Goal: Information Seeking & Learning: Learn about a topic

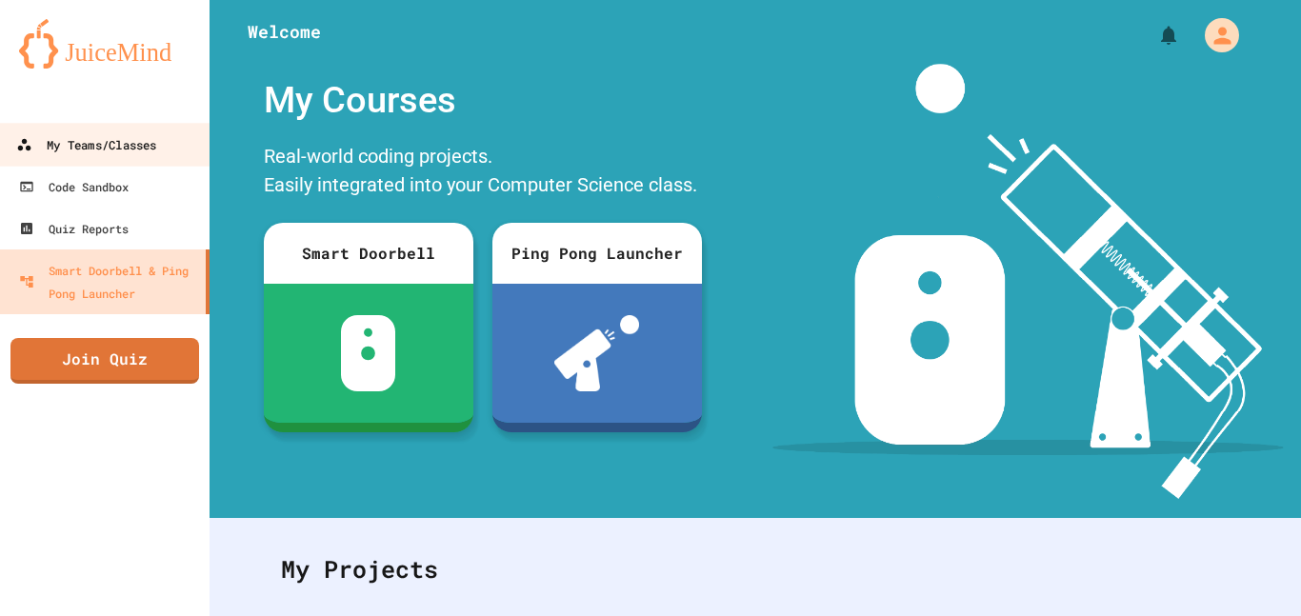
click at [141, 147] on div "My Teams/Classes" at bounding box center [86, 145] width 140 height 24
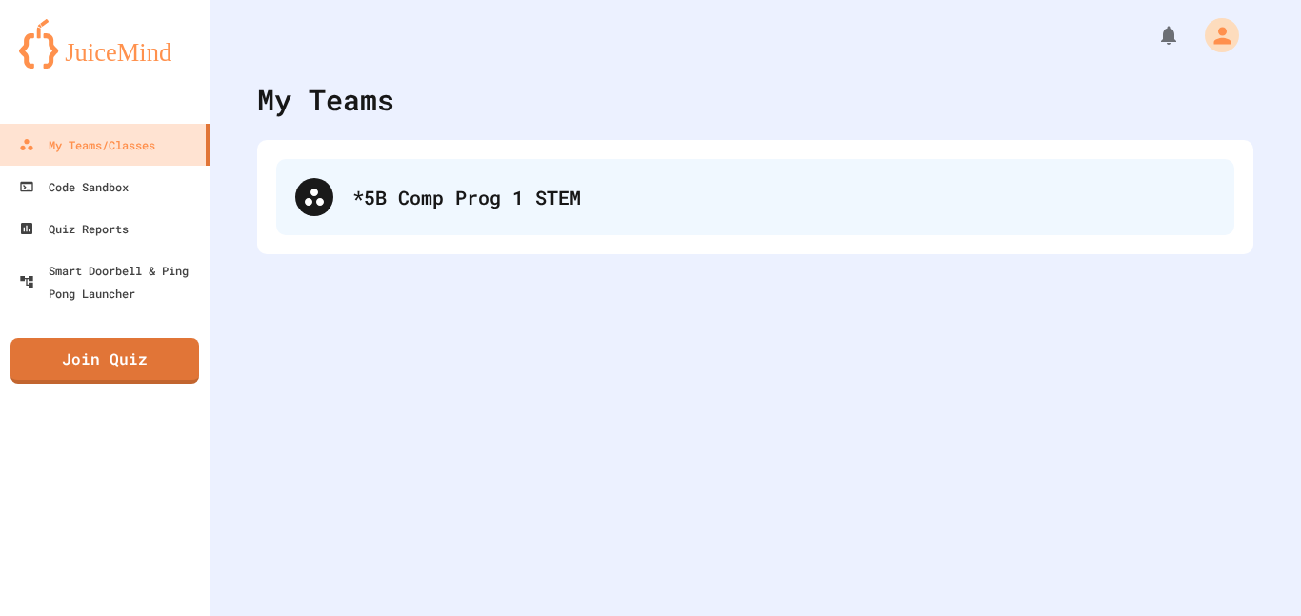
click at [328, 172] on div "*5B Comp Prog 1 STEM" at bounding box center [755, 197] width 958 height 76
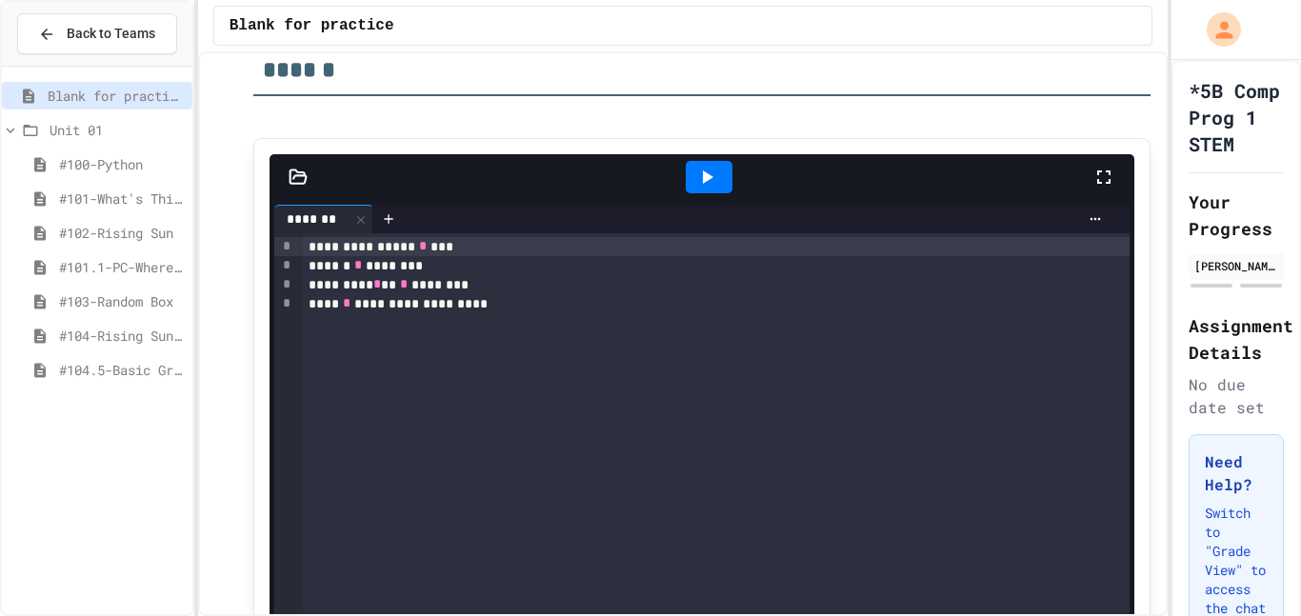
scroll to position [83, 0]
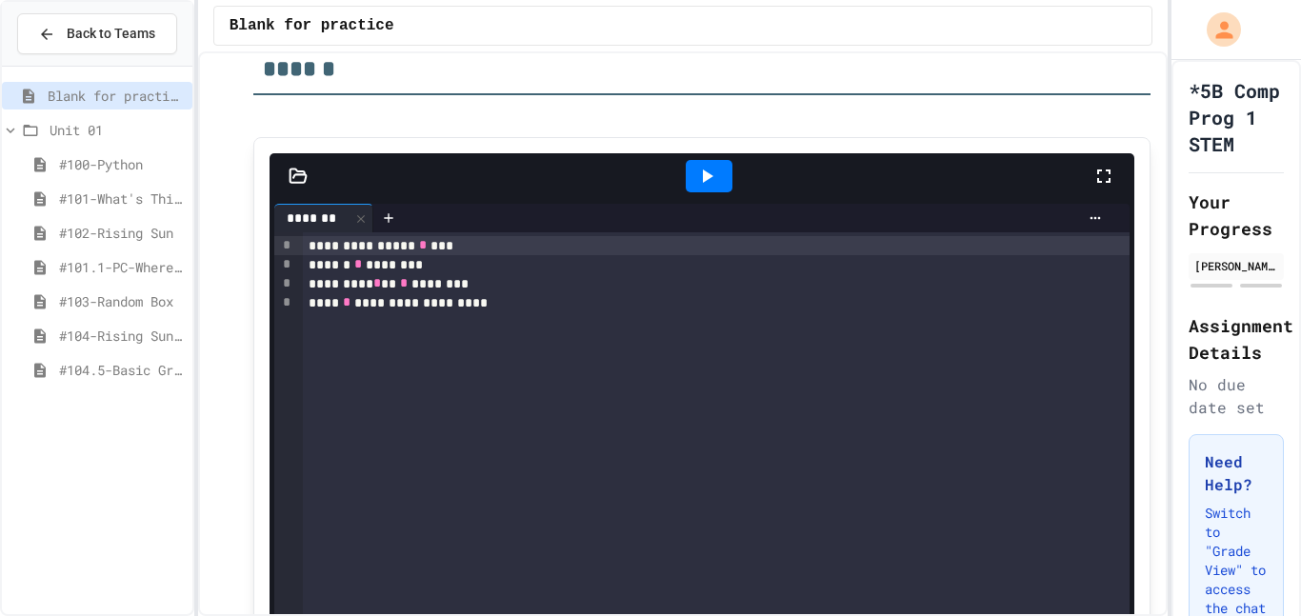
click at [151, 376] on span "#104.5-Basic Graphics Review" at bounding box center [122, 370] width 126 height 20
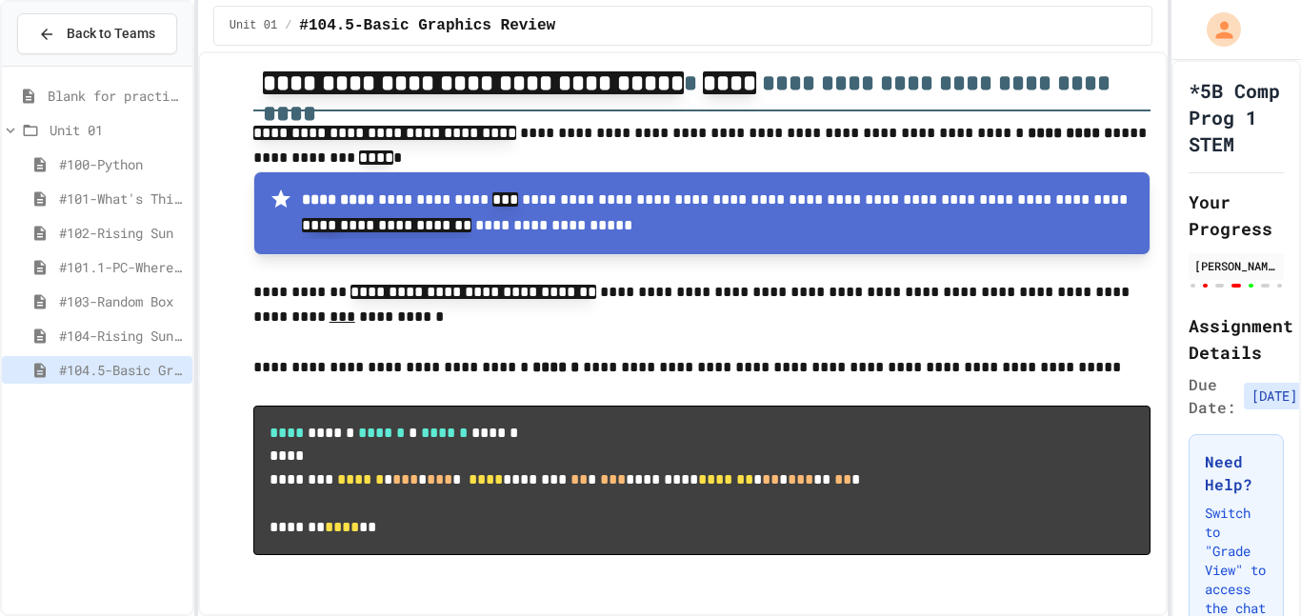
scroll to position [11883, 0]
click at [68, 105] on span "Blank for practice" at bounding box center [116, 96] width 137 height 20
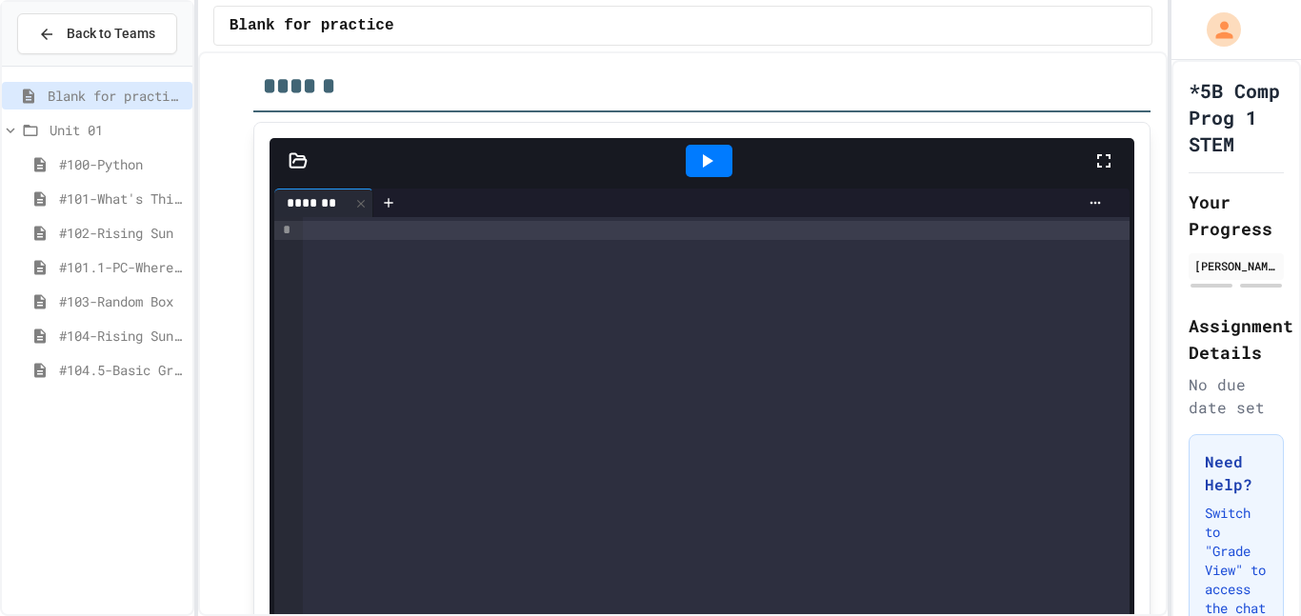
scroll to position [1096, 0]
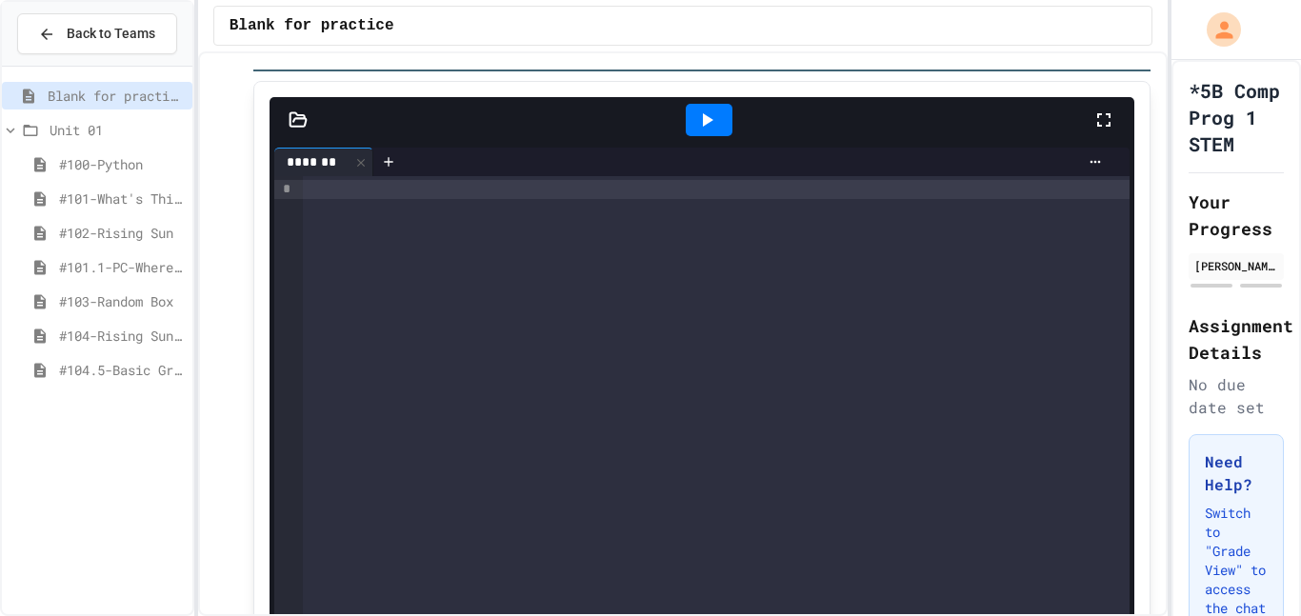
click at [397, 189] on div at bounding box center [717, 189] width 828 height 19
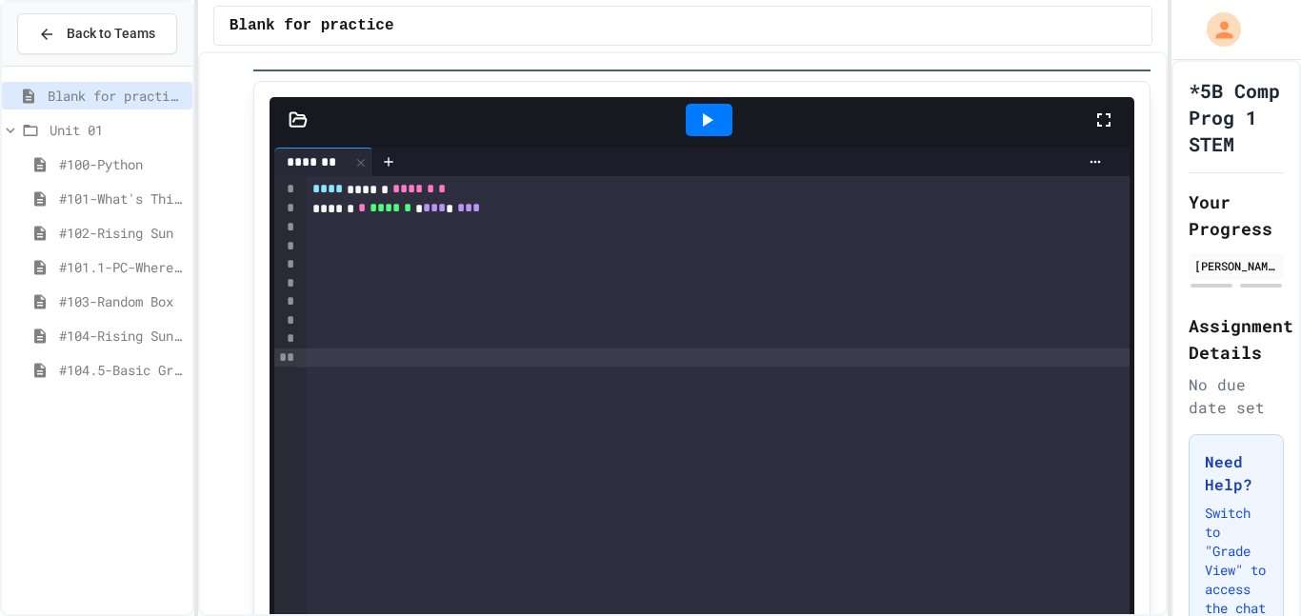
click at [311, 355] on div "To enrich screen reader interactions, please activate Accessibility in Grammarl…" at bounding box center [719, 358] width 824 height 19
click at [326, 359] on div "To enrich screen reader interactions, please activate Accessibility in Grammarl…" at bounding box center [719, 358] width 824 height 19
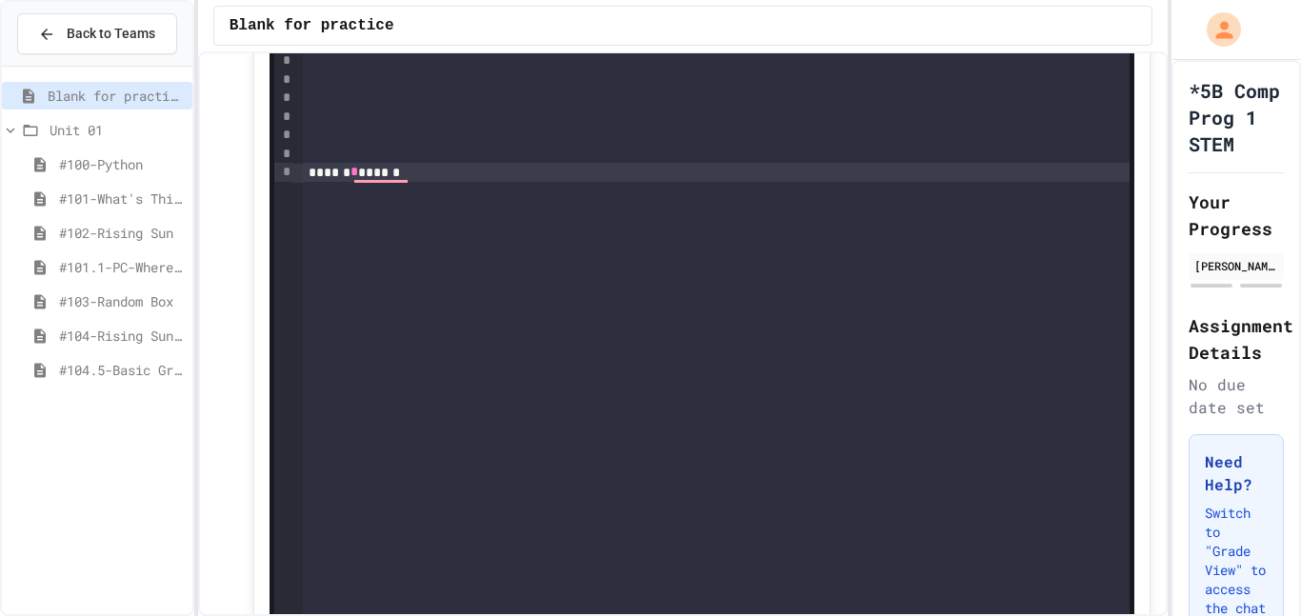
scroll to position [1247, 0]
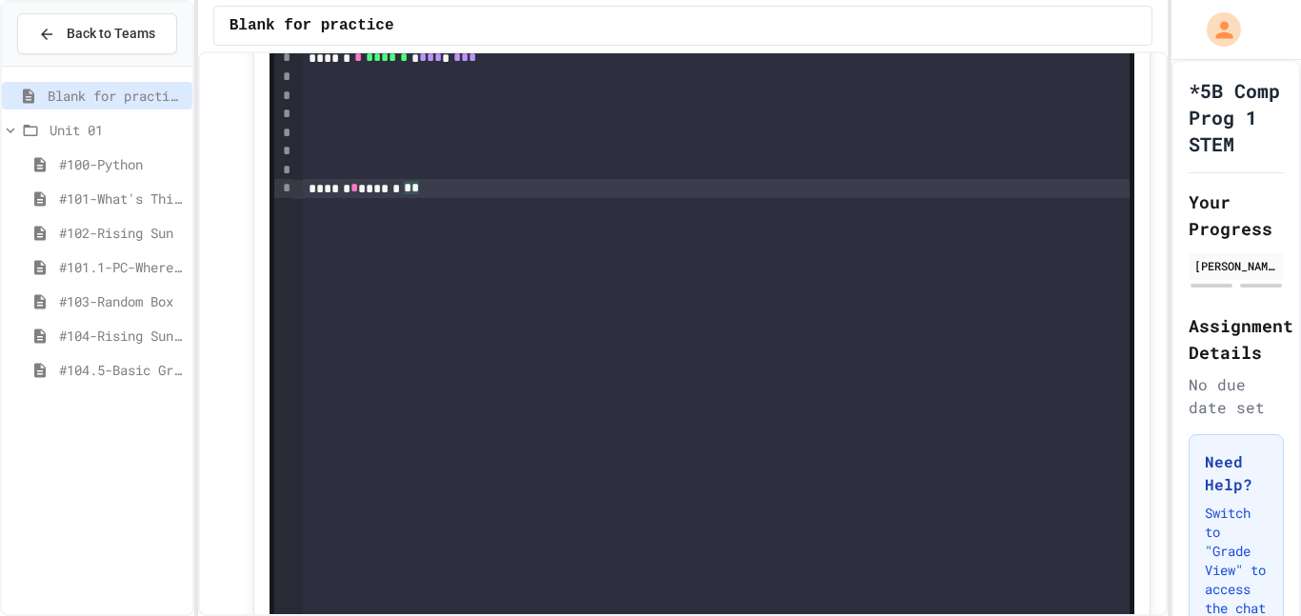
click at [412, 191] on div "****** * ****** * *" at bounding box center [717, 188] width 828 height 19
click at [421, 211] on div "**** ****** ****** * ****** * ****** * *** * *** ****** * ****** * *" at bounding box center [717, 350] width 828 height 648
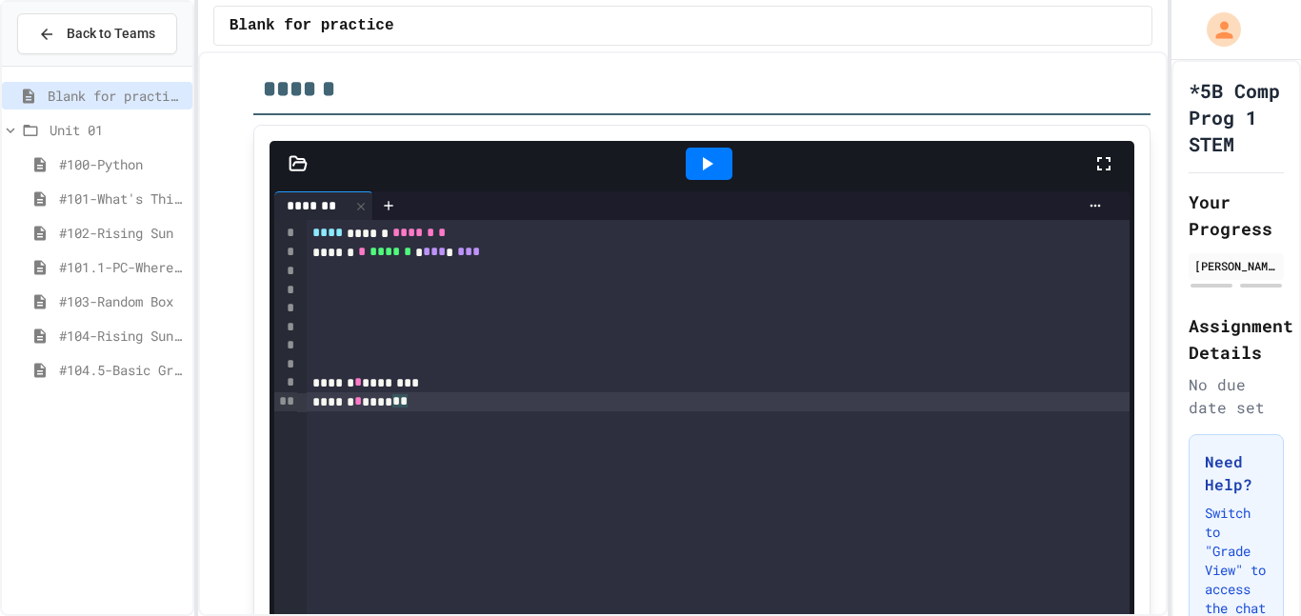
scroll to position [1051, 0]
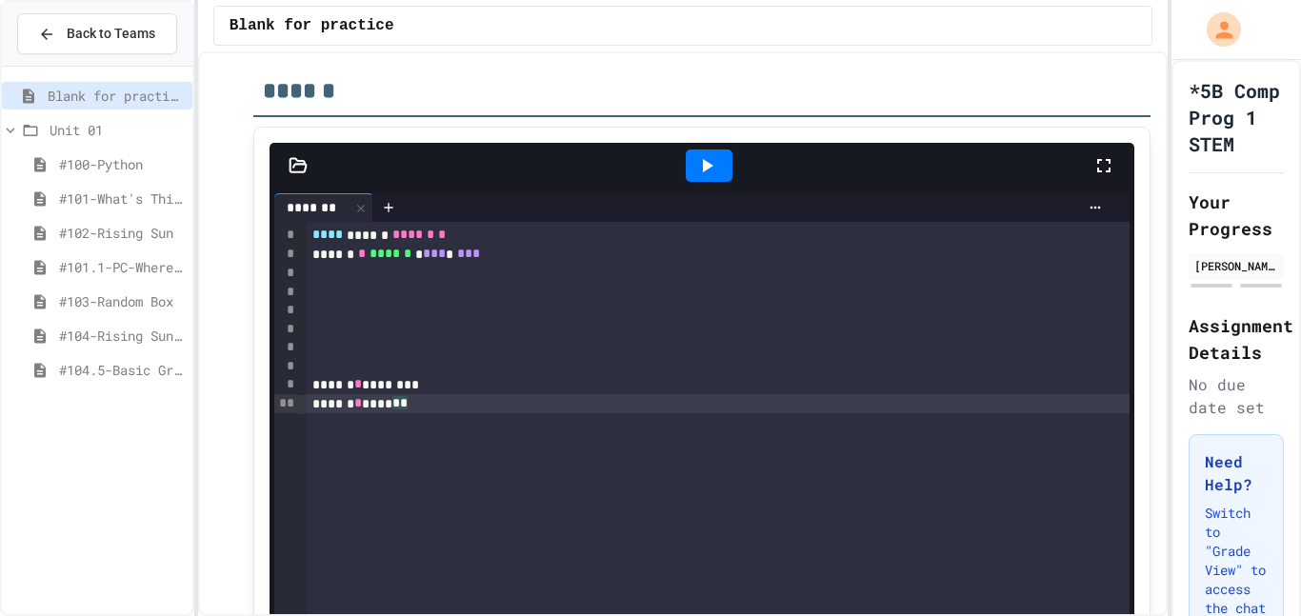
click at [320, 286] on div "To enrich screen reader interactions, please activate Accessibility in Grammarl…" at bounding box center [719, 292] width 824 height 19
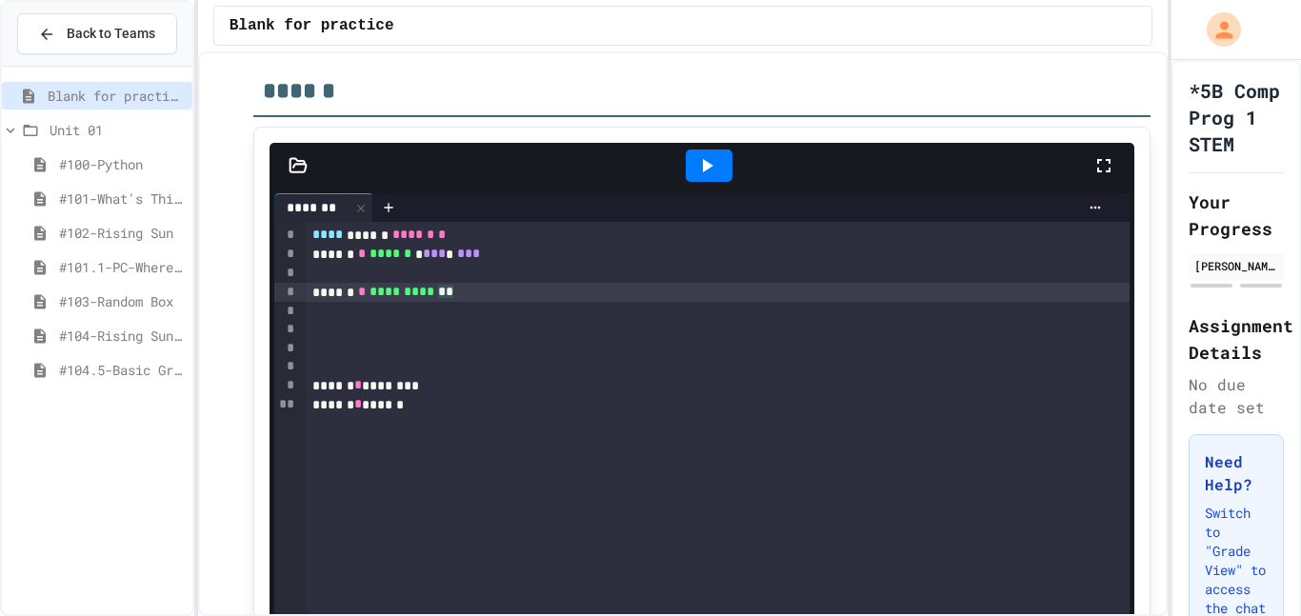
click at [505, 250] on div "****** * ****** * *** * ***" at bounding box center [719, 254] width 824 height 19
